Goal: Answer question/provide support

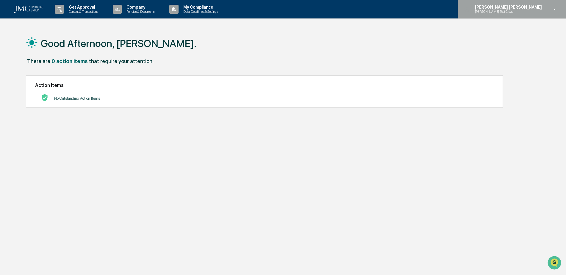
click at [521, 14] on div "[PERSON_NAME] [PERSON_NAME] [PERSON_NAME] Test Group" at bounding box center [512, 9] width 108 height 18
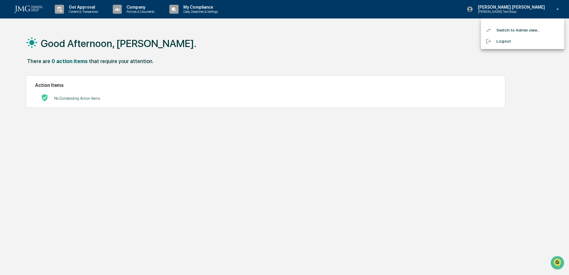
click at [524, 30] on li "Switch to Admin view..." at bounding box center [522, 30] width 83 height 11
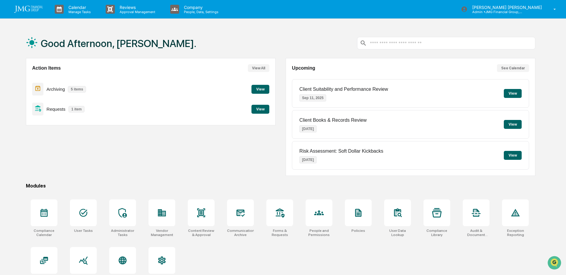
click at [253, 110] on button "View" at bounding box center [261, 109] width 18 height 9
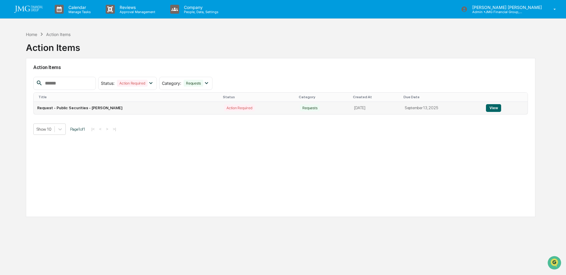
click at [493, 110] on button "View" at bounding box center [493, 108] width 15 height 8
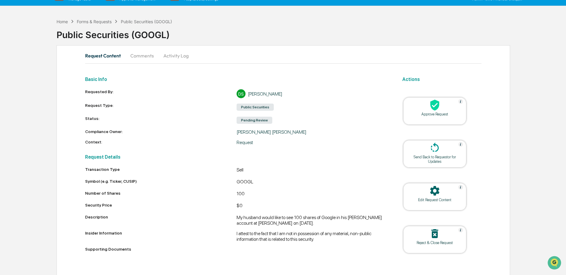
scroll to position [19, 0]
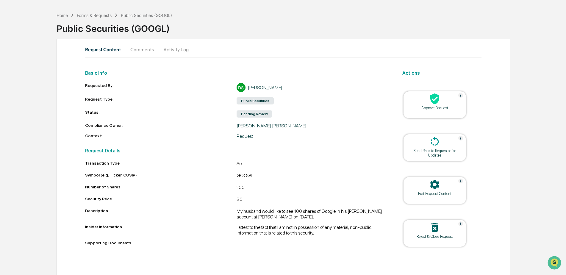
click at [140, 54] on button "Comments" at bounding box center [142, 49] width 33 height 14
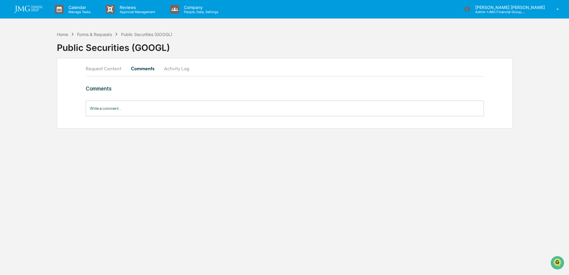
click at [102, 69] on button "Request Content" at bounding box center [106, 68] width 40 height 14
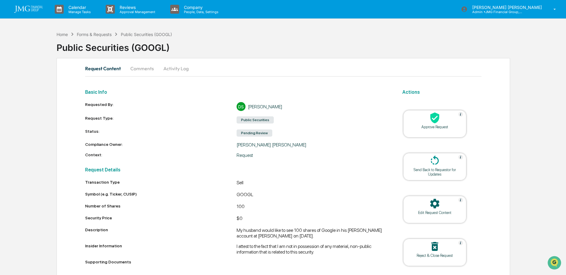
scroll to position [19, 0]
